Goal: Information Seeking & Learning: Compare options

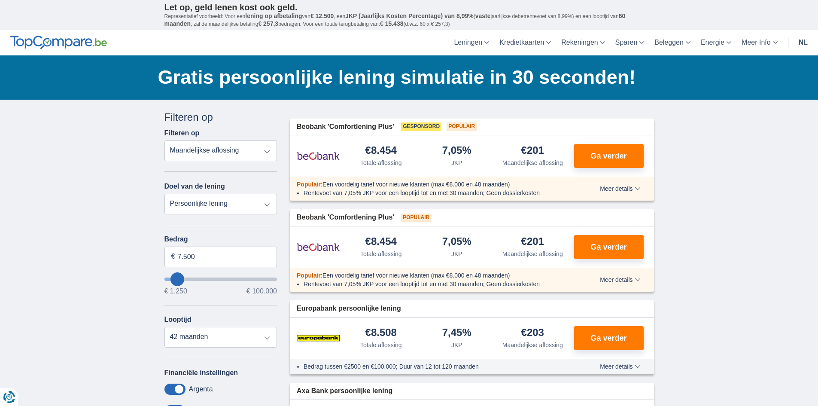
type input "9.250"
type input "9250"
type input "10.250"
type input "10250"
select select "60"
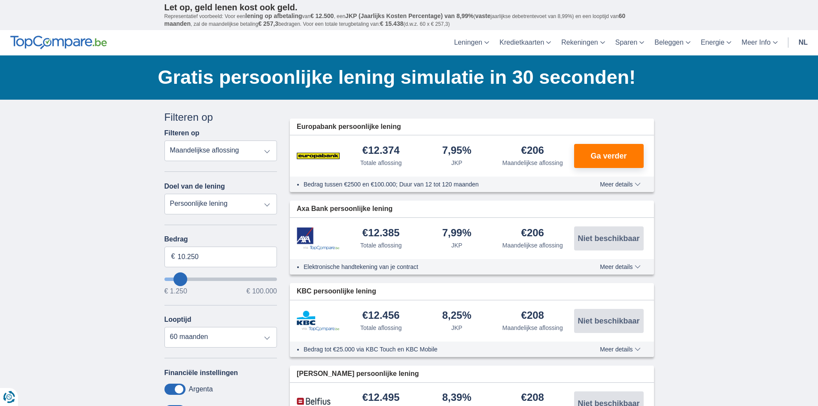
type input "19.250"
type input "19250"
click at [189, 279] on input "wantToBorrow" at bounding box center [220, 278] width 113 height 3
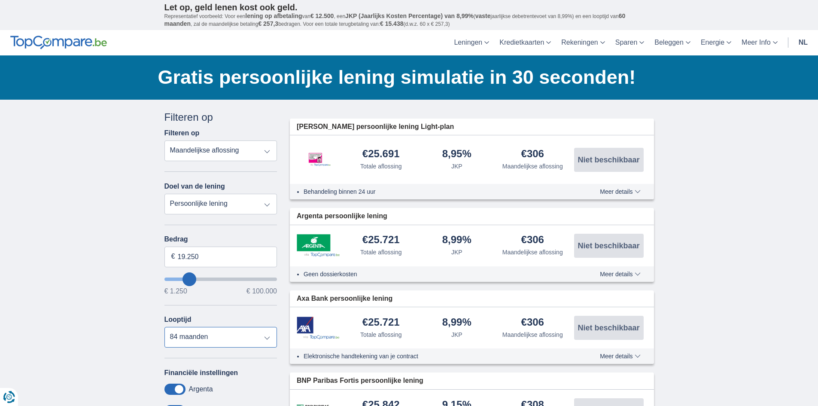
click at [271, 336] on select "12 maanden 18 maanden 24 maanden 30 maanden 36 maanden 42 maanden 48 maanden 60…" at bounding box center [220, 337] width 113 height 21
select select "42"
click at [164, 327] on select "12 maanden 18 maanden 24 maanden 30 maanden 36 maanden 42 maanden 48 maanden 60…" at bounding box center [220, 337] width 113 height 21
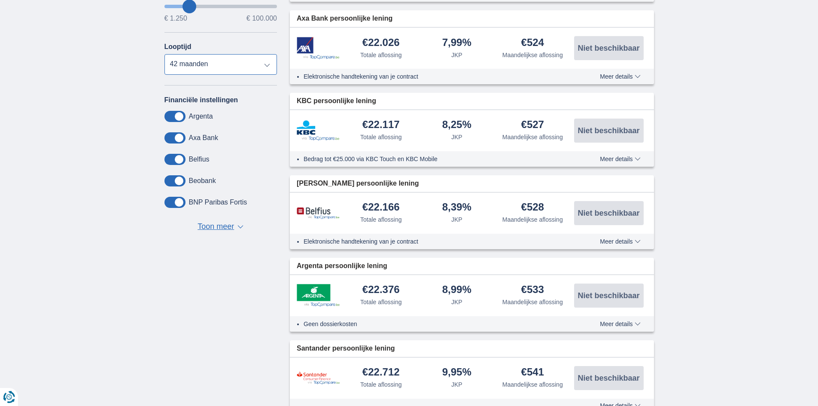
scroll to position [129, 0]
